Goal: Information Seeking & Learning: Learn about a topic

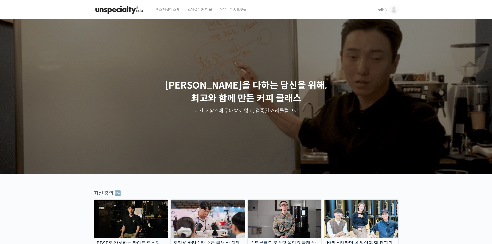
click at [395, 10] on img at bounding box center [393, 9] width 9 height 9
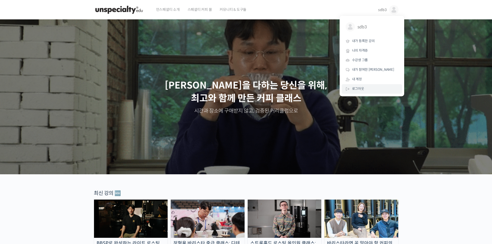
click at [356, 89] on span "로그아웃" at bounding box center [358, 88] width 12 height 4
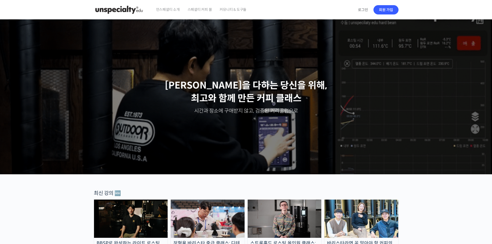
drag, startPoint x: 279, startPoint y: 111, endPoint x: 243, endPoint y: 175, distance: 73.7
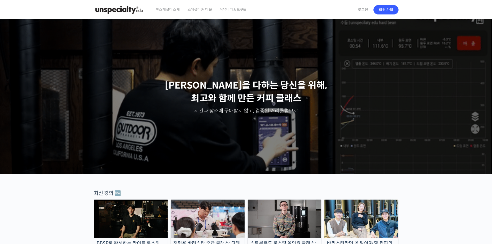
click at [243, 175] on div at bounding box center [246, 178] width 304 height 8
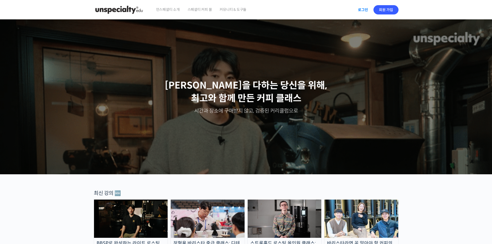
click at [360, 9] on link "로그인" at bounding box center [363, 10] width 16 height 12
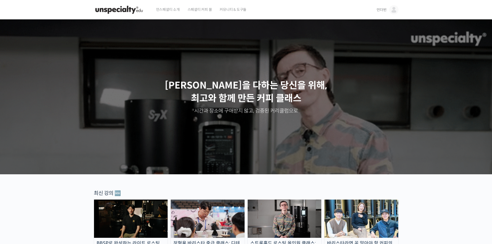
click at [388, 10] on link "언더빈" at bounding box center [387, 10] width 22 height 20
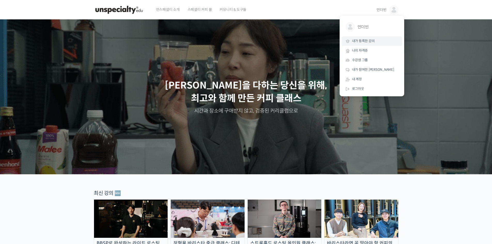
click at [361, 45] on link "내가 등록한 강의" at bounding box center [371, 41] width 60 height 10
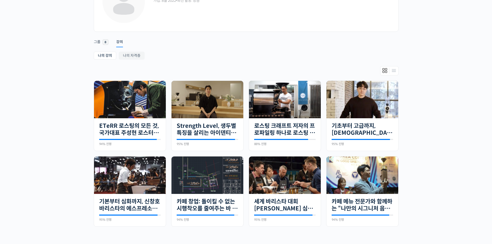
scroll to position [113, 0]
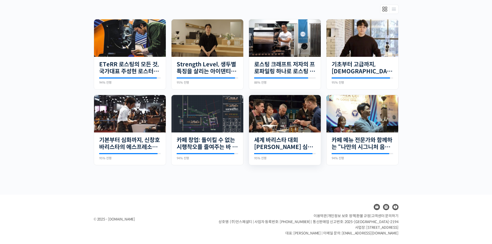
click at [293, 125] on img at bounding box center [285, 113] width 72 height 37
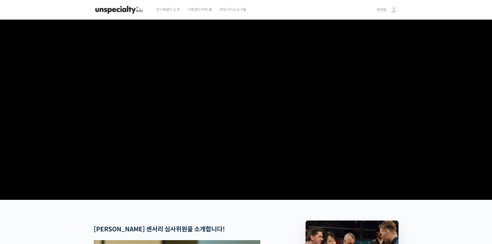
click at [210, 146] on video at bounding box center [246, 109] width 304 height 178
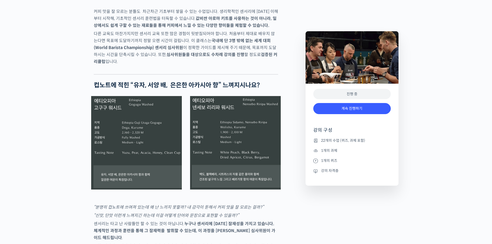
scroll to position [929, 0]
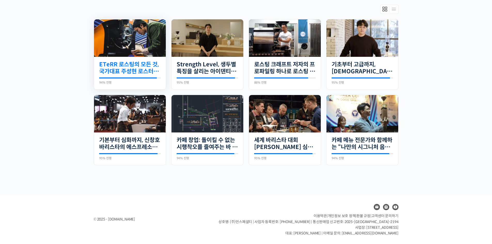
click at [132, 70] on link "ETeRR 로스팅의 모든 것, 국가대표 주성현 로스터의 심화 클래스" at bounding box center [129, 68] width 61 height 14
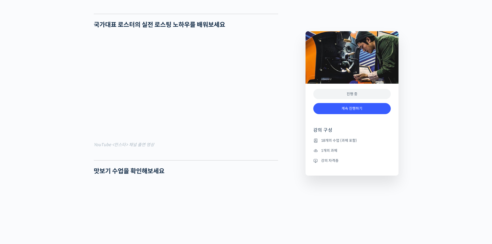
scroll to position [361, 0]
